Goal: Information Seeking & Learning: Learn about a topic

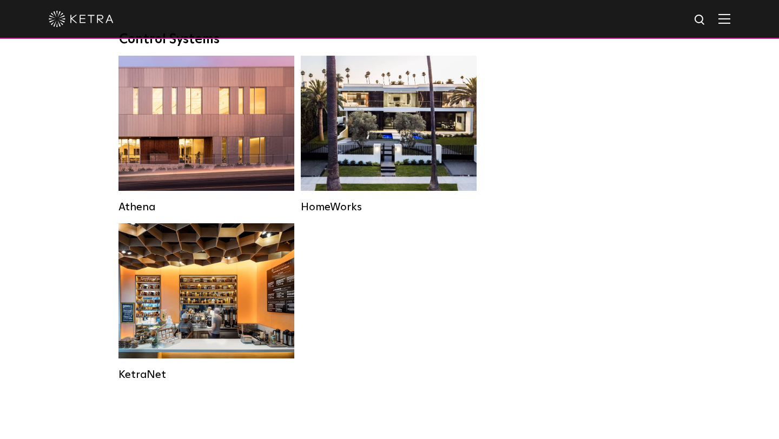
scroll to position [1576, 0]
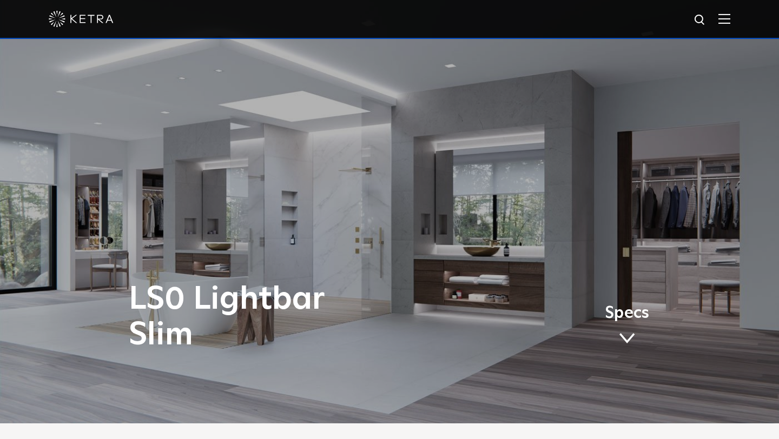
scroll to position [17, 0]
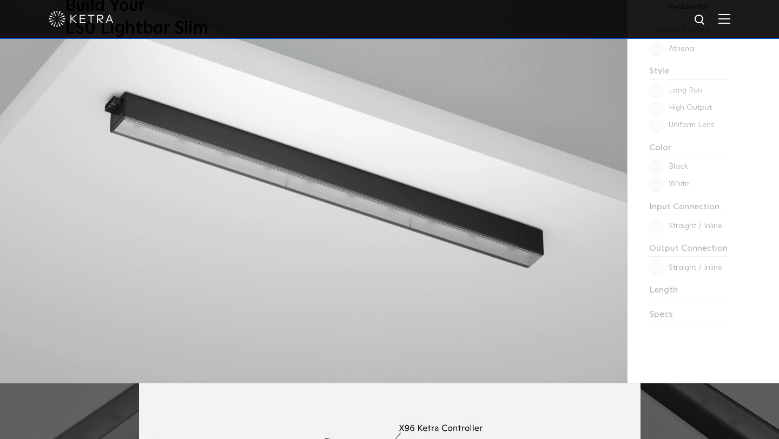
click at [521, 275] on img at bounding box center [313, 163] width 627 height 439
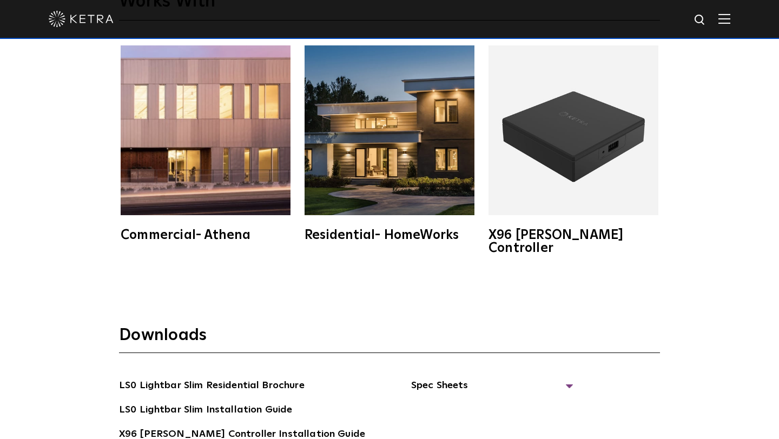
scroll to position [1811, 0]
click at [416, 182] on img at bounding box center [390, 131] width 170 height 170
click at [204, 174] on img at bounding box center [206, 131] width 170 height 170
